Goal: Task Accomplishment & Management: Use online tool/utility

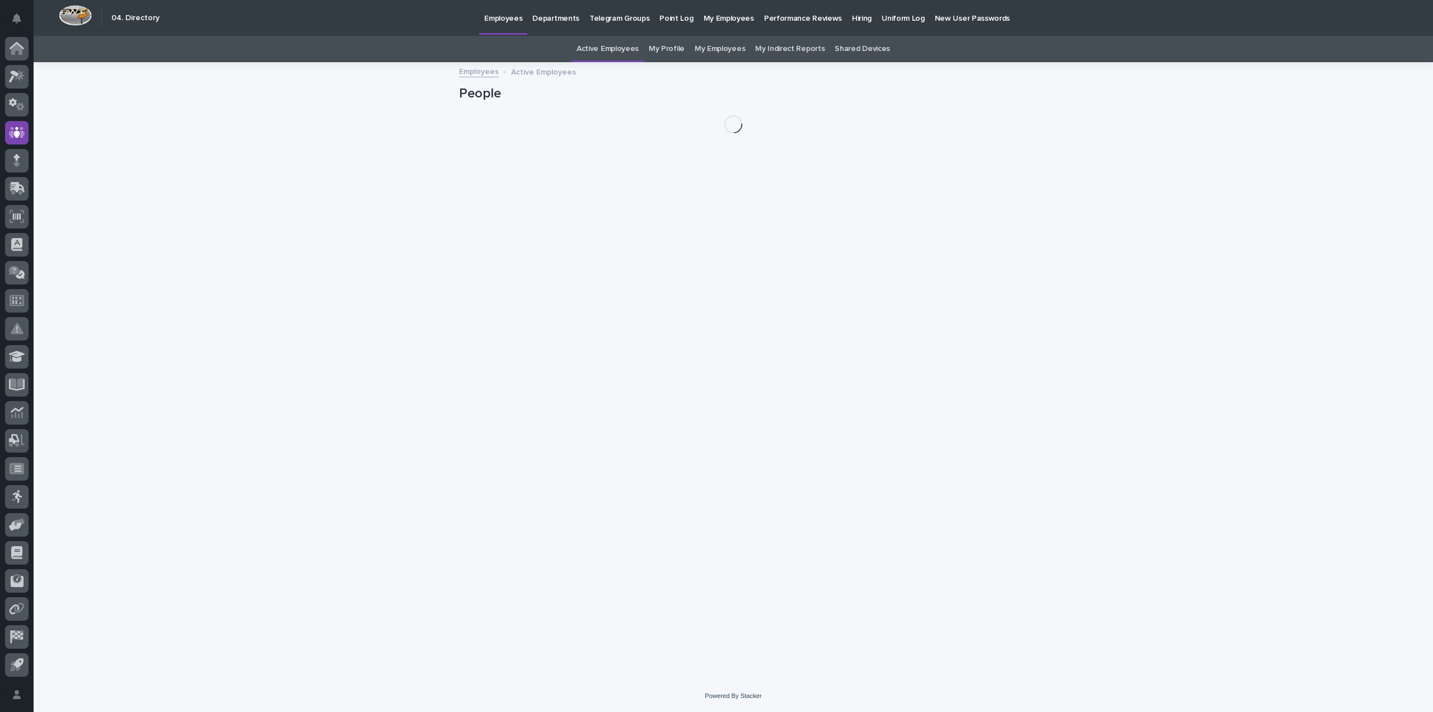
click at [852, 17] on p "Hiring" at bounding box center [862, 12] width 20 height 24
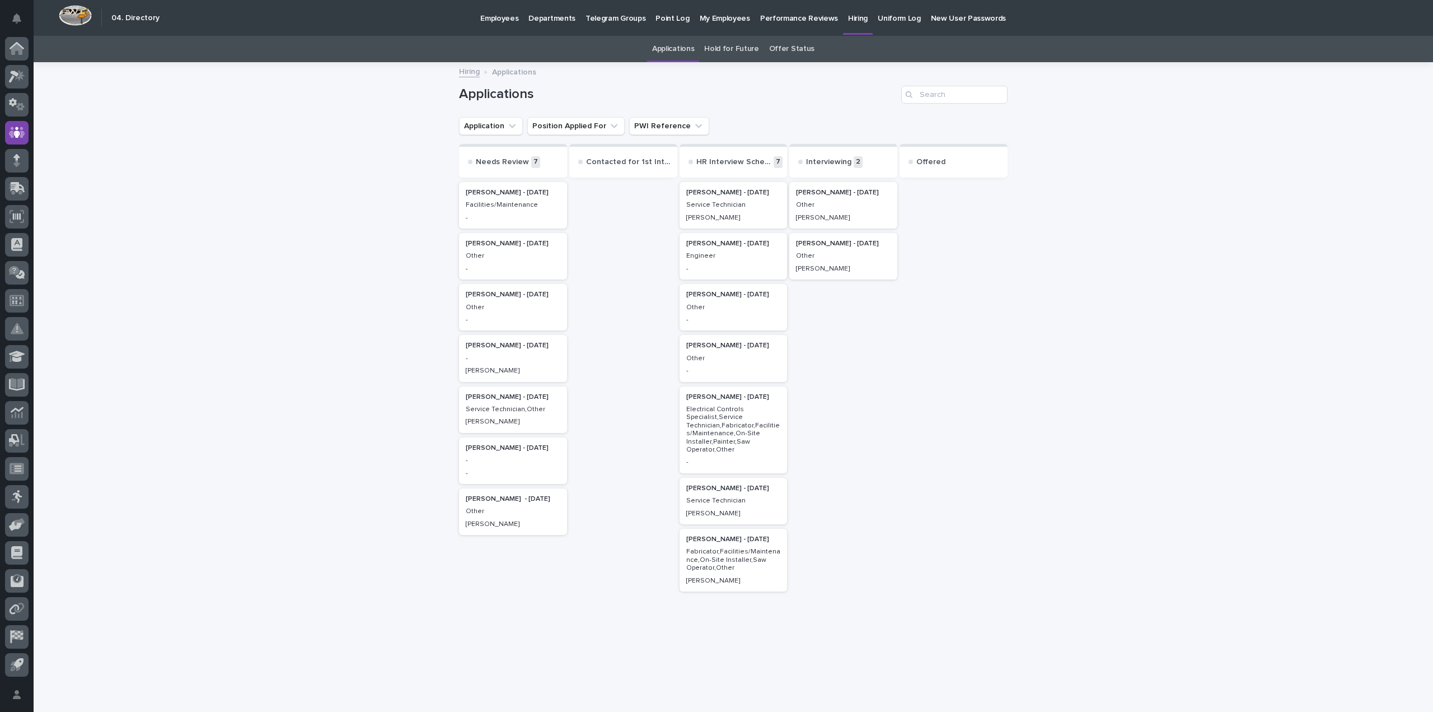
click at [873, 210] on div "[PERSON_NAME] - [DATE] Other [PERSON_NAME]" at bounding box center [843, 205] width 108 height 46
click at [509, 305] on p "Other" at bounding box center [513, 307] width 95 height 8
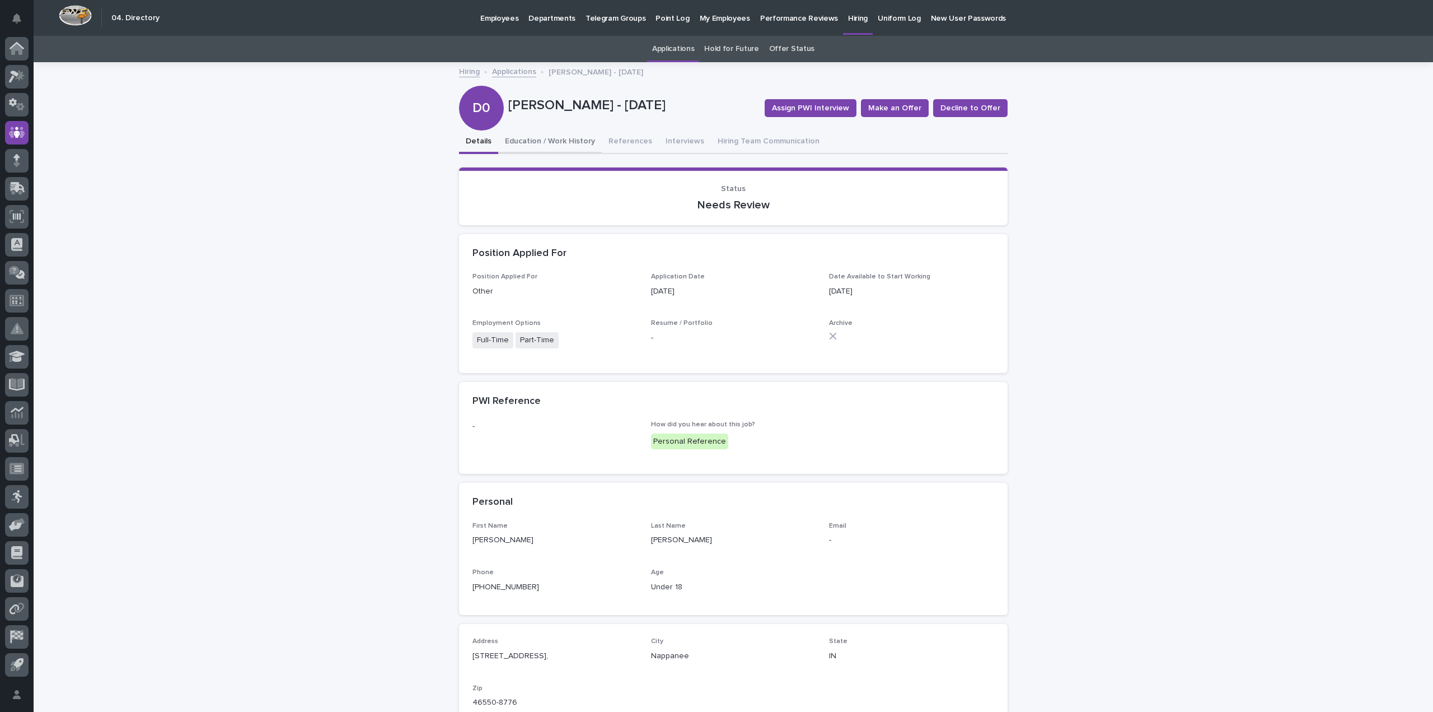
click at [551, 143] on button "Education / Work History" at bounding box center [550, 142] width 104 height 24
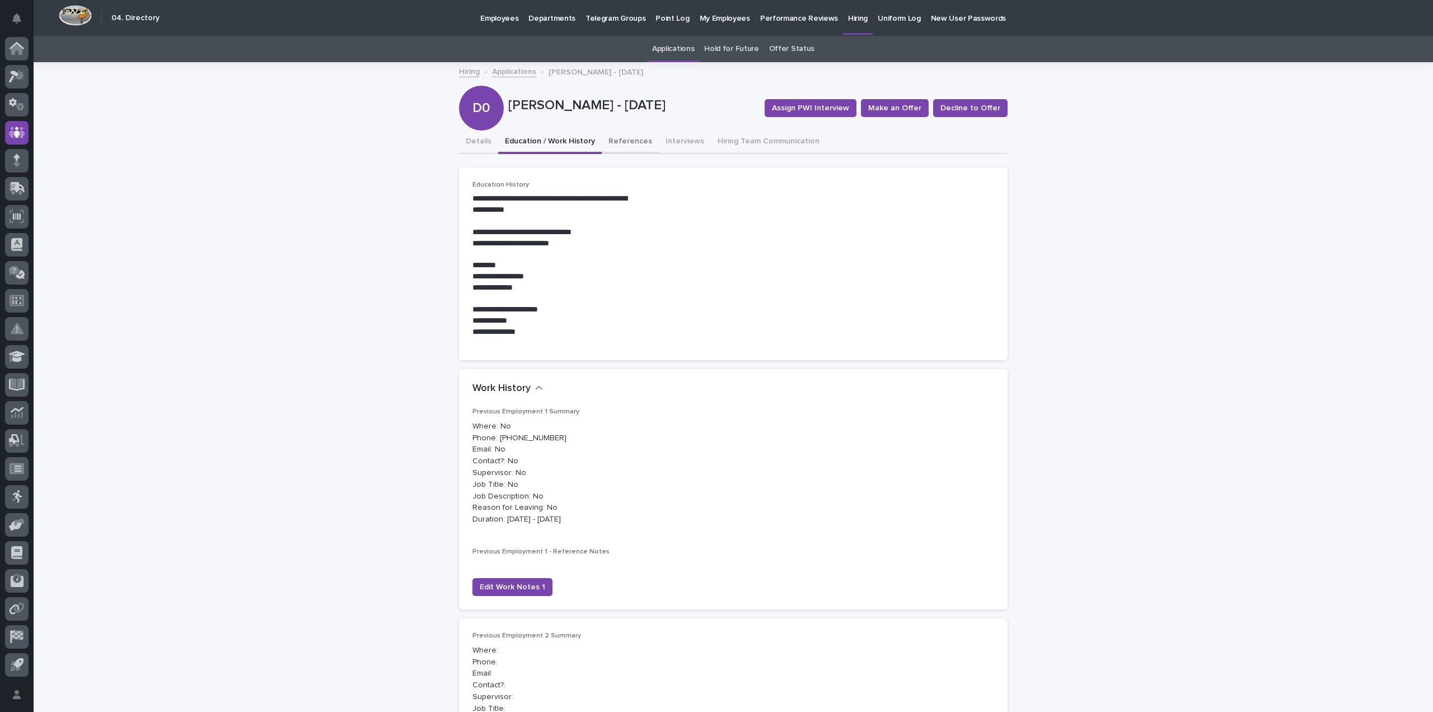
click at [608, 142] on button "References" at bounding box center [630, 142] width 57 height 24
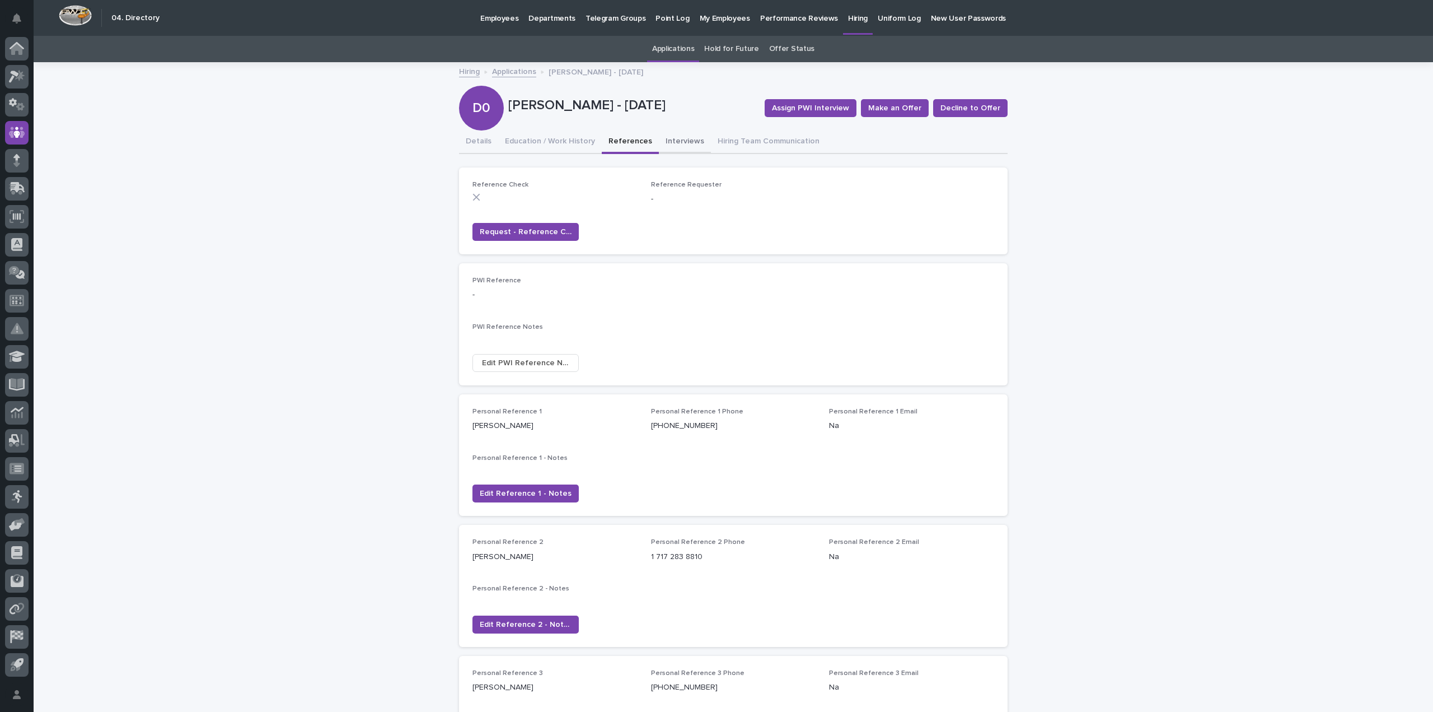
click at [672, 141] on button "Interviews" at bounding box center [685, 142] width 52 height 24
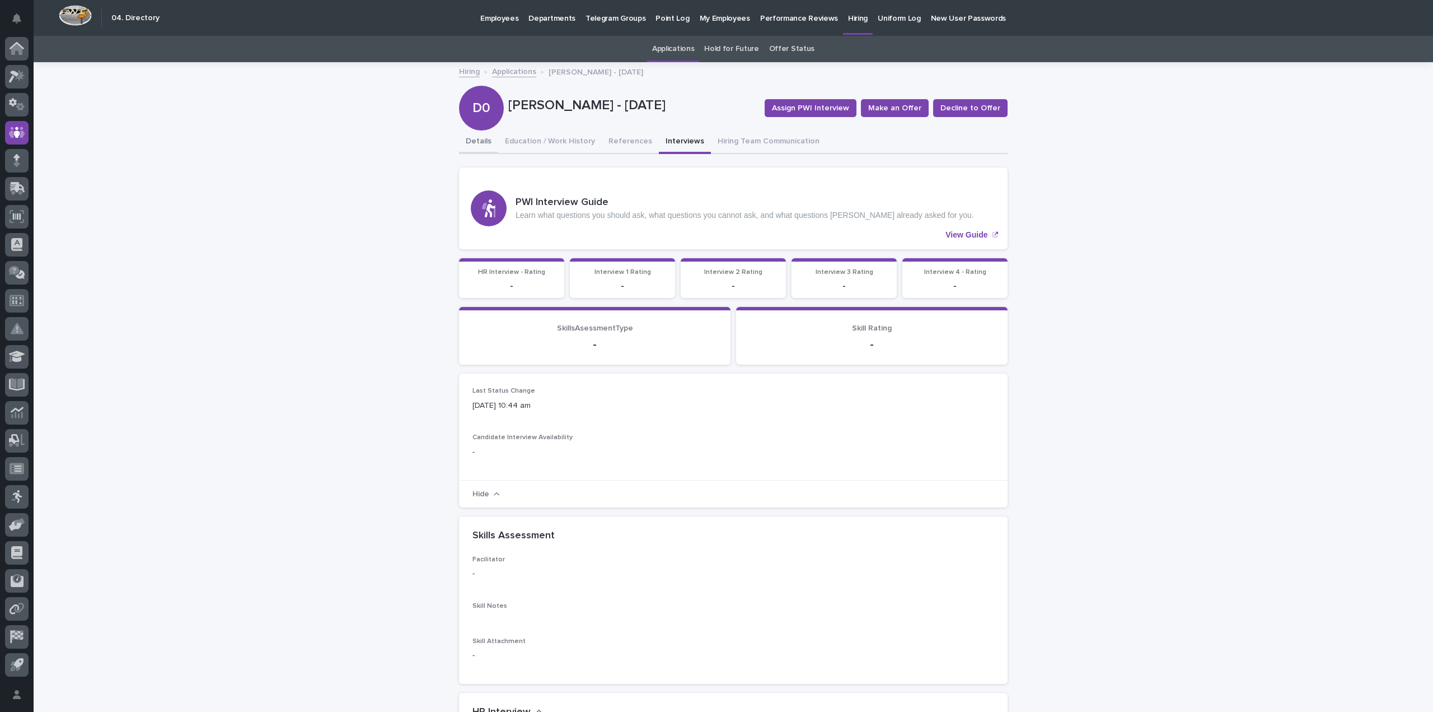
click at [482, 144] on button "Details" at bounding box center [478, 142] width 39 height 24
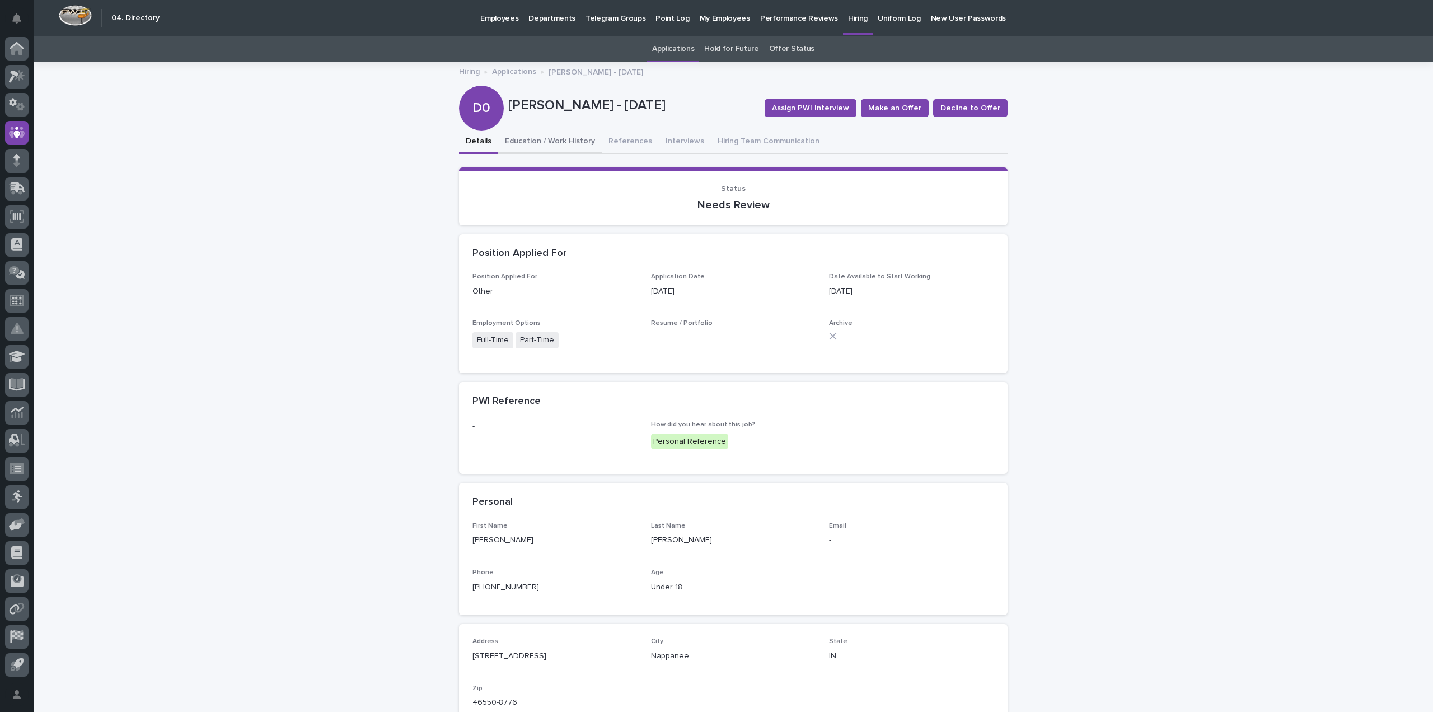
click at [530, 145] on button "Education / Work History" at bounding box center [550, 142] width 104 height 24
